Goal: Task Accomplishment & Management: Use online tool/utility

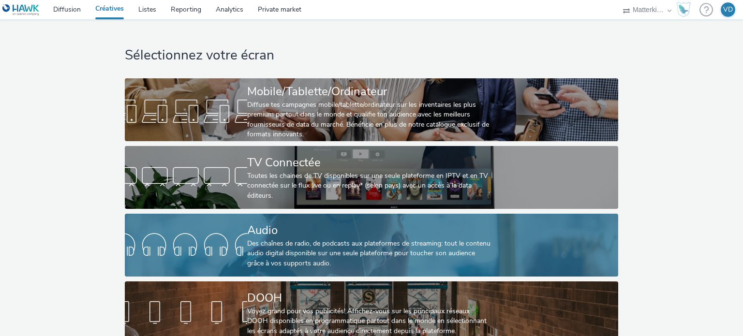
click at [299, 234] on div "Audio" at bounding box center [369, 230] width 245 height 17
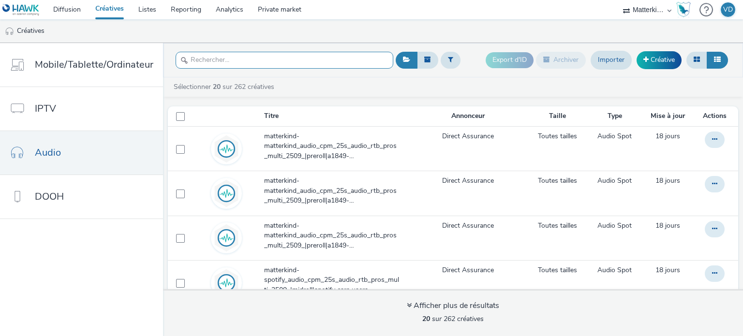
click at [228, 63] on input "text" at bounding box center [285, 60] width 218 height 17
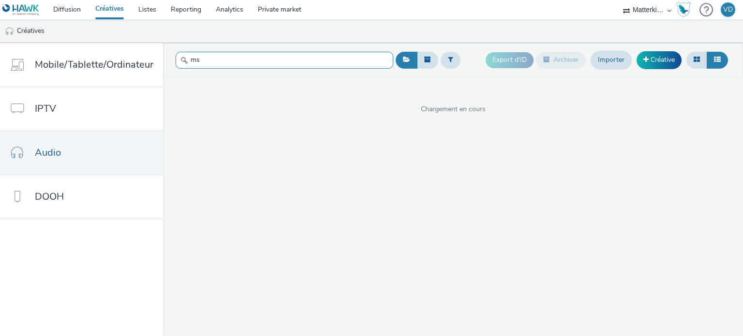
type input "m"
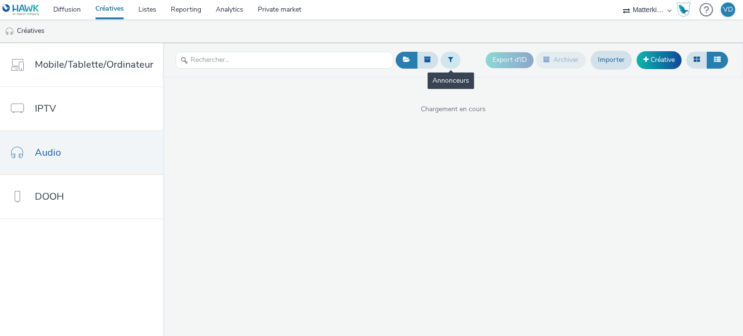
click at [448, 62] on icon at bounding box center [450, 59] width 5 height 7
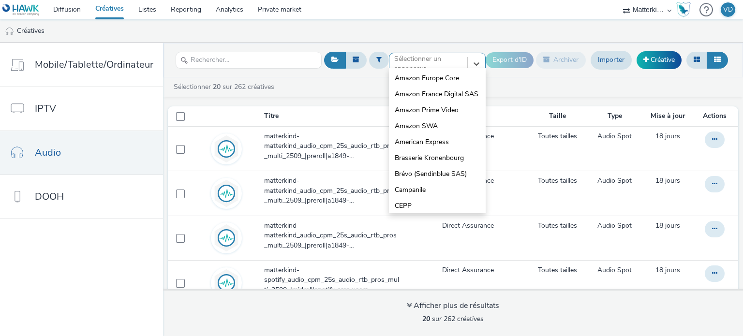
click at [454, 64] on div at bounding box center [428, 64] width 68 height 12
type input "ms"
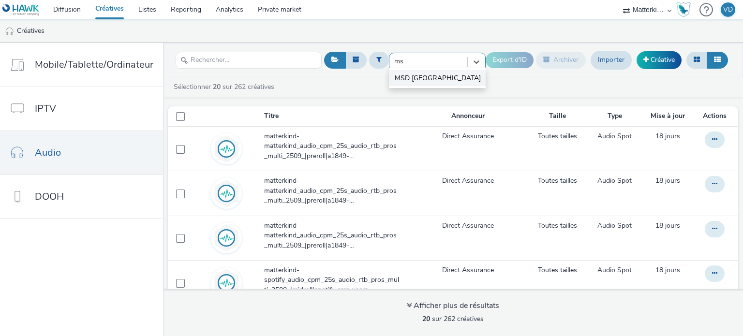
click at [424, 72] on li "MSD [GEOGRAPHIC_DATA]" at bounding box center [437, 78] width 97 height 16
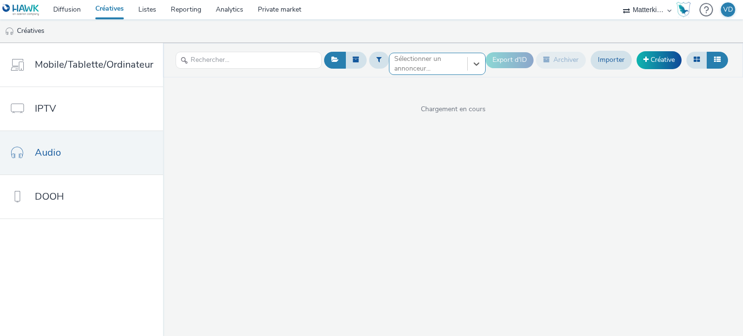
click at [413, 63] on div at bounding box center [428, 64] width 68 height 12
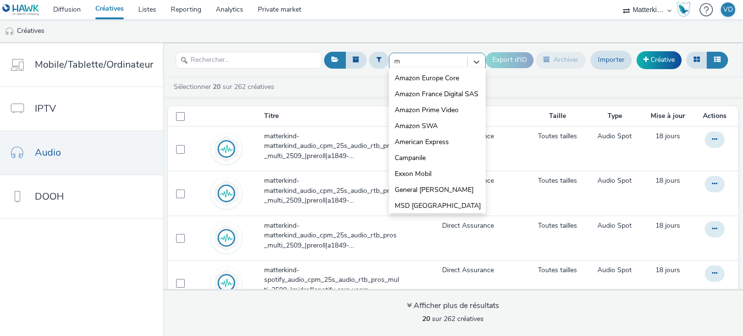
type input "m"
click at [327, 85] on div "Sélectionner 20 sur 262 créatives" at bounding box center [456, 87] width 566 height 10
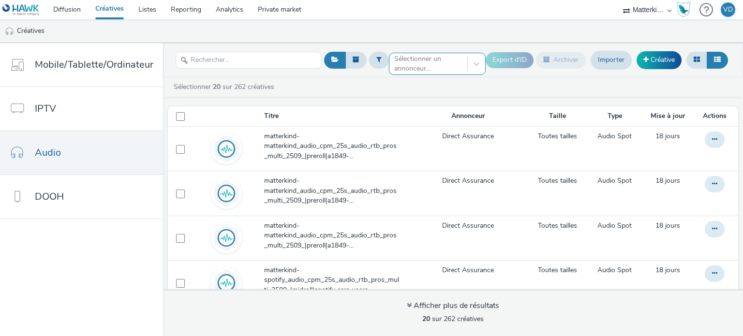
click at [451, 55] on div "Sélectionner un annonceur..." at bounding box center [428, 64] width 68 height 20
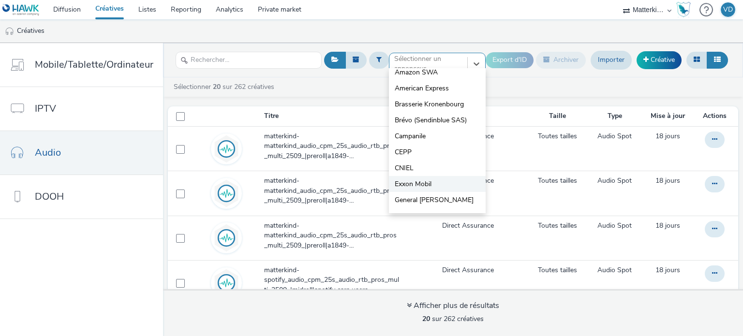
scroll to position [82, 0]
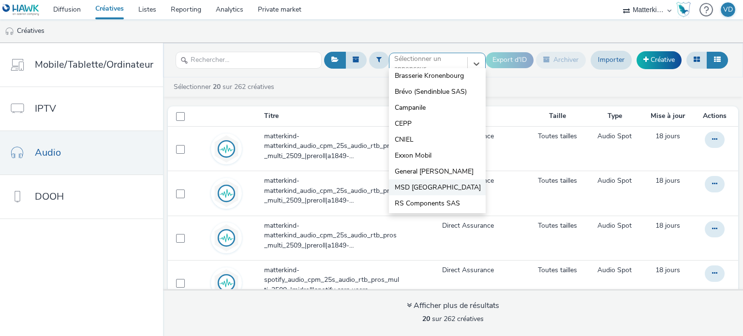
click at [424, 188] on span "MSD [GEOGRAPHIC_DATA]" at bounding box center [438, 188] width 86 height 10
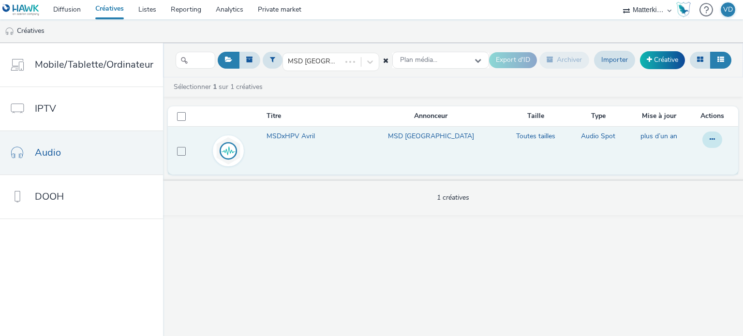
click at [710, 135] on button at bounding box center [713, 140] width 20 height 16
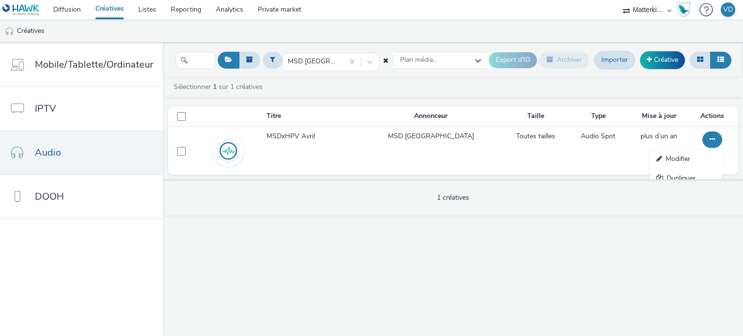
drag, startPoint x: 674, startPoint y: 156, endPoint x: 380, endPoint y: 169, distance: 294.1
click at [673, 157] on link "Modifier" at bounding box center [686, 159] width 73 height 19
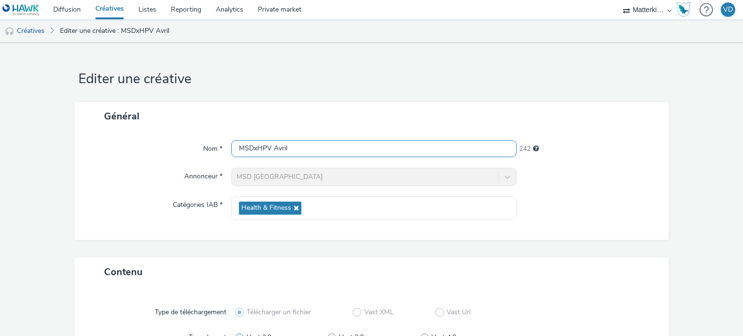
drag, startPoint x: 299, startPoint y: 149, endPoint x: 39, endPoint y: 150, distance: 259.9
paste input "DISP_GLC_Matterkind_NA_na_F_na_MULTI_CTX_LCL_CPM_1X1-1001"
click at [472, 149] on input "DISP_GLC_Matterkind_NA_na_F_na_MULTI_CTX_LCL_CPM_1X1-1001:D" at bounding box center [373, 148] width 285 height 17
paste input "393558740"
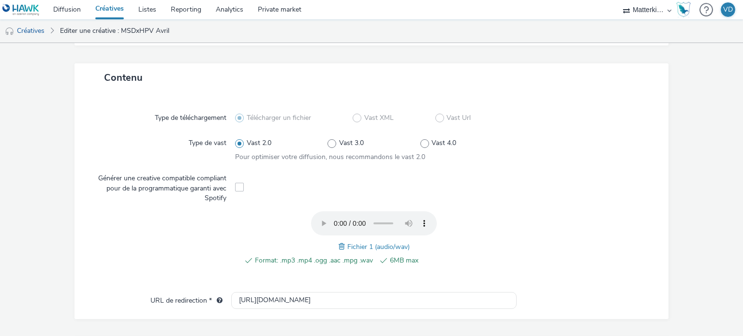
scroll to position [385, 0]
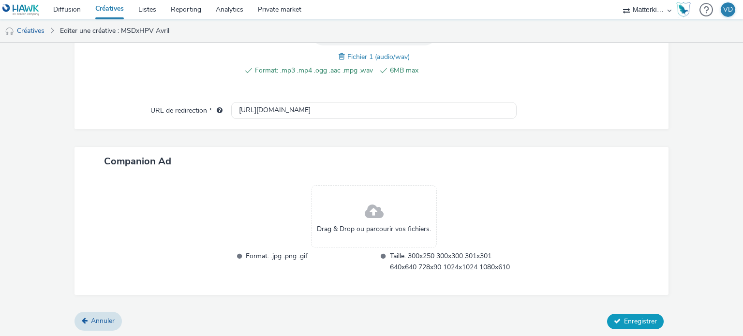
type input "DISP_GLC_Matterkind_NA_na_F_na_MULTI_CTX_LCL_CPM_1X1-1001:D393558740"
click at [622, 315] on button "Enregistrer" at bounding box center [635, 321] width 57 height 15
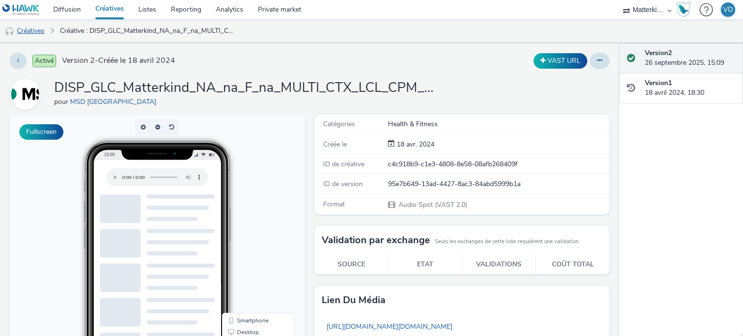
click at [32, 27] on link "Créatives" at bounding box center [24, 30] width 49 height 23
